Goal: Find specific page/section: Find specific page/section

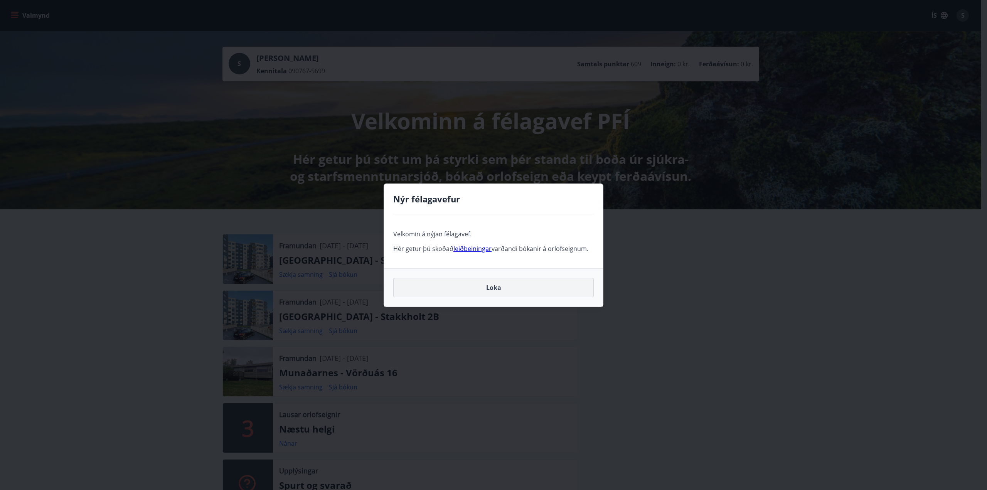
click at [458, 288] on button "Loka" at bounding box center [493, 287] width 200 height 19
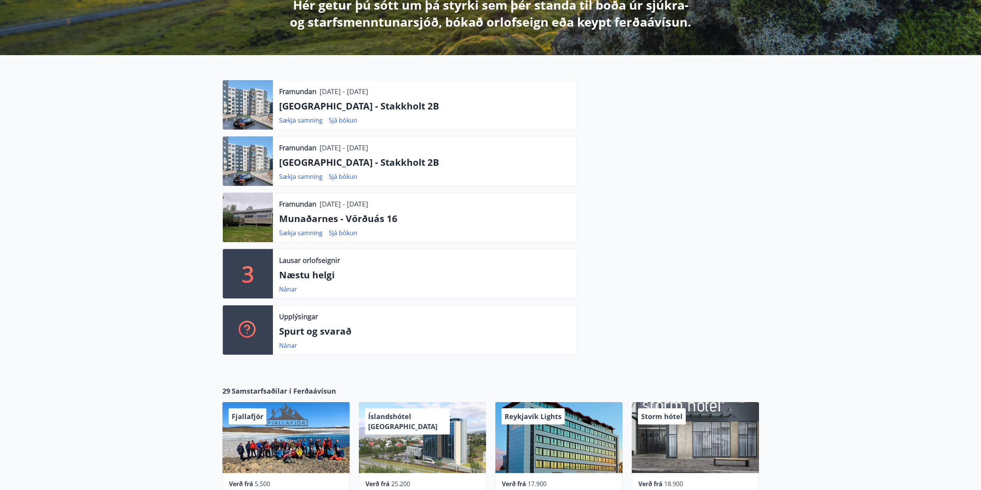
scroll to position [481, 0]
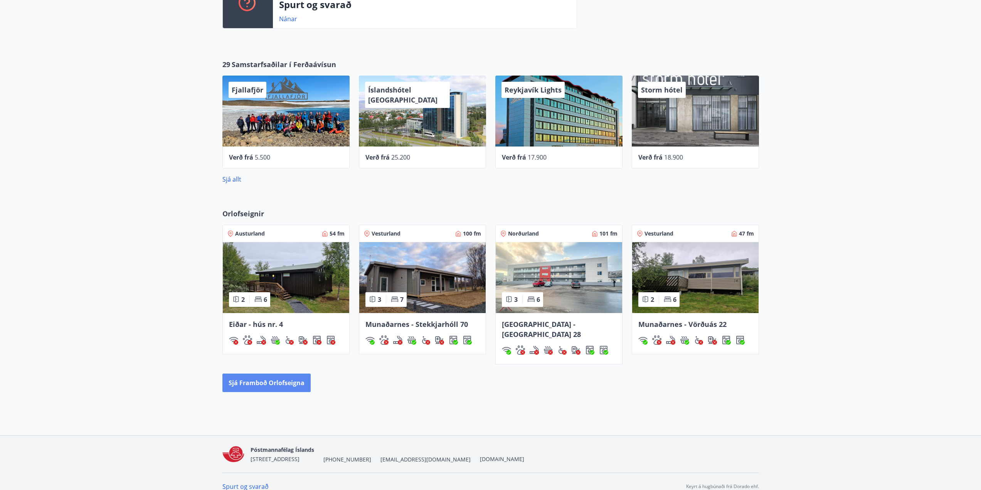
click at [282, 375] on button "Sjá framboð orlofseigna" at bounding box center [266, 383] width 88 height 19
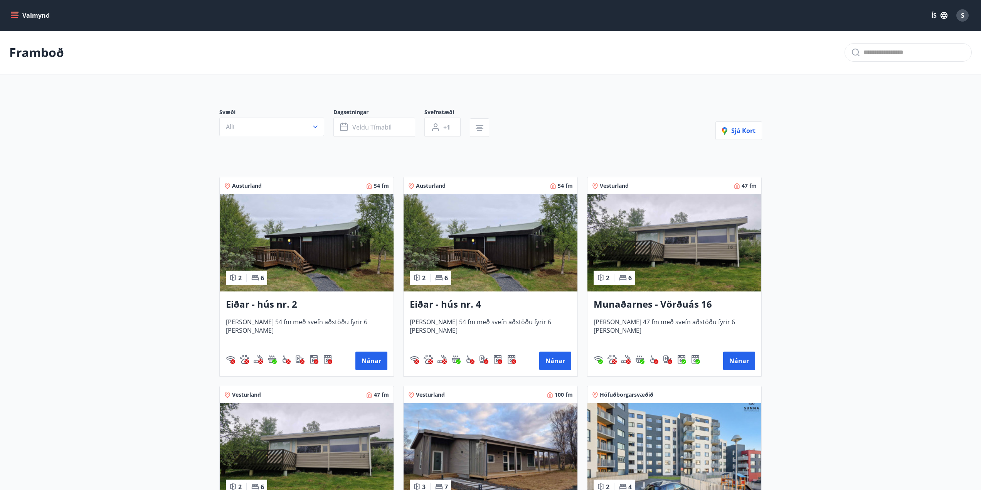
click at [15, 18] on icon "menu" at bounding box center [14, 17] width 7 height 1
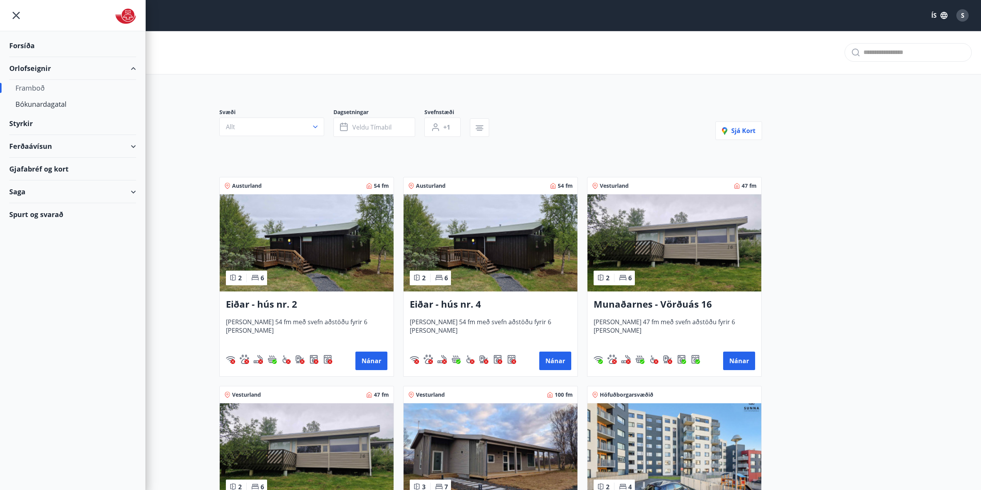
click at [27, 124] on div "Styrkir" at bounding box center [72, 123] width 127 height 23
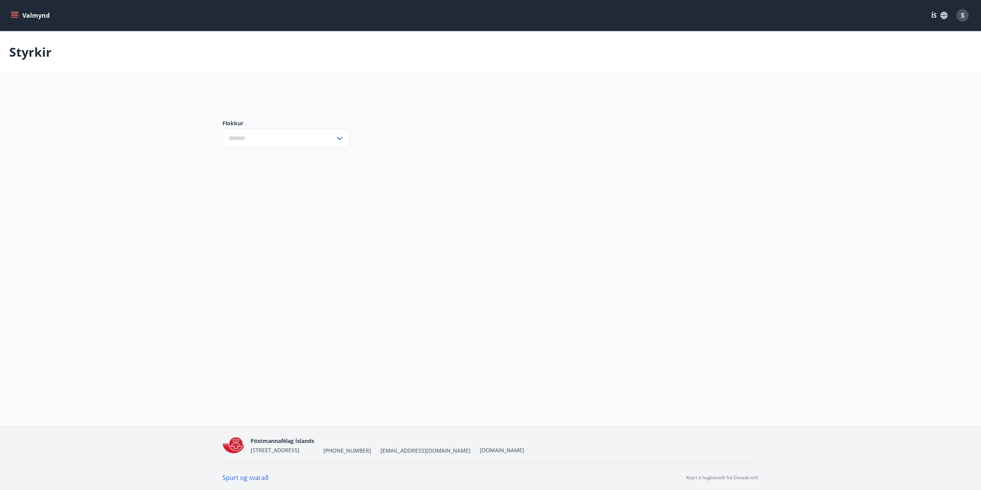
type input "***"
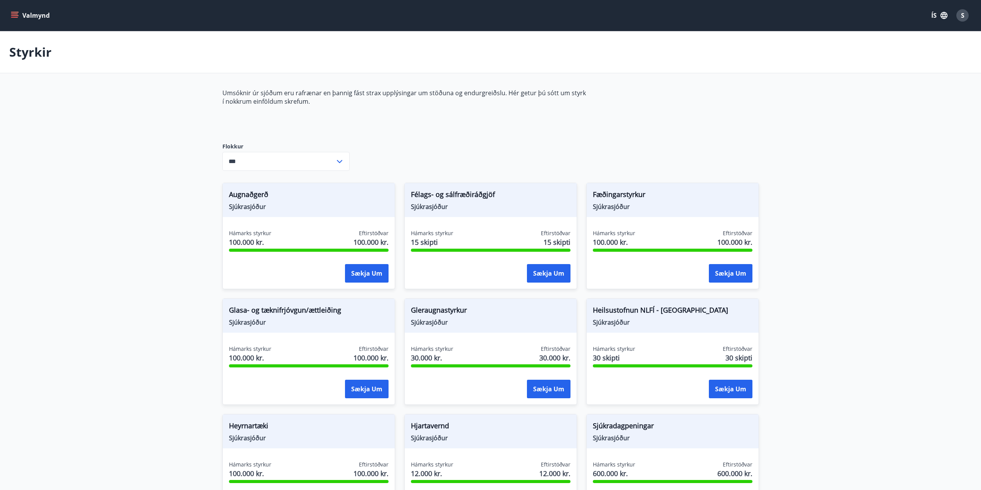
click at [19, 17] on button "Valmynd" at bounding box center [31, 15] width 44 height 14
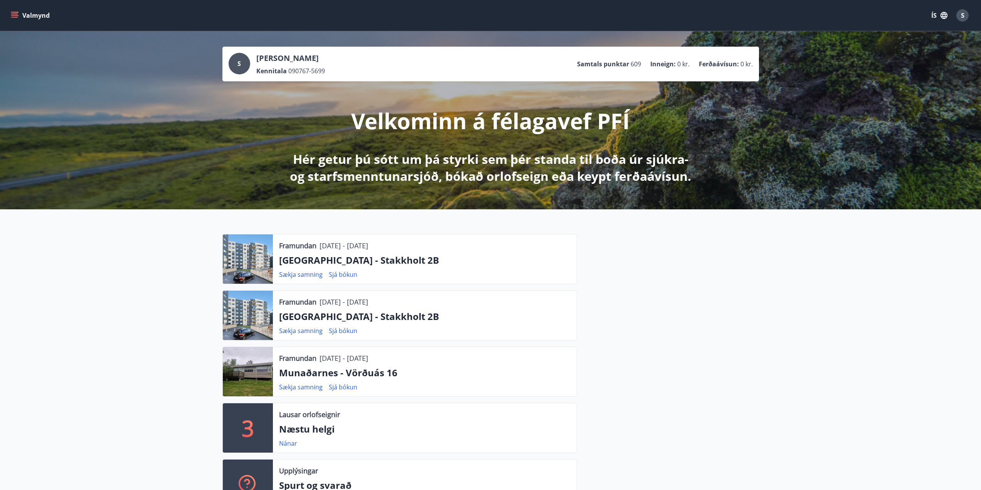
click at [17, 18] on icon "menu" at bounding box center [14, 17] width 7 height 1
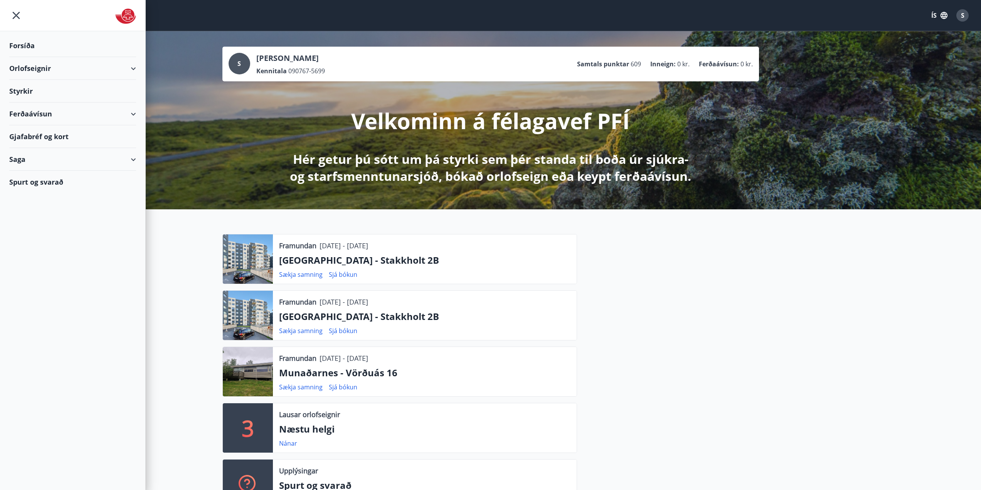
click at [24, 162] on div "Saga" at bounding box center [72, 159] width 127 height 23
click at [44, 275] on div "Skilagreinar" at bounding box center [72, 276] width 114 height 16
